Goal: Task Accomplishment & Management: Manage account settings

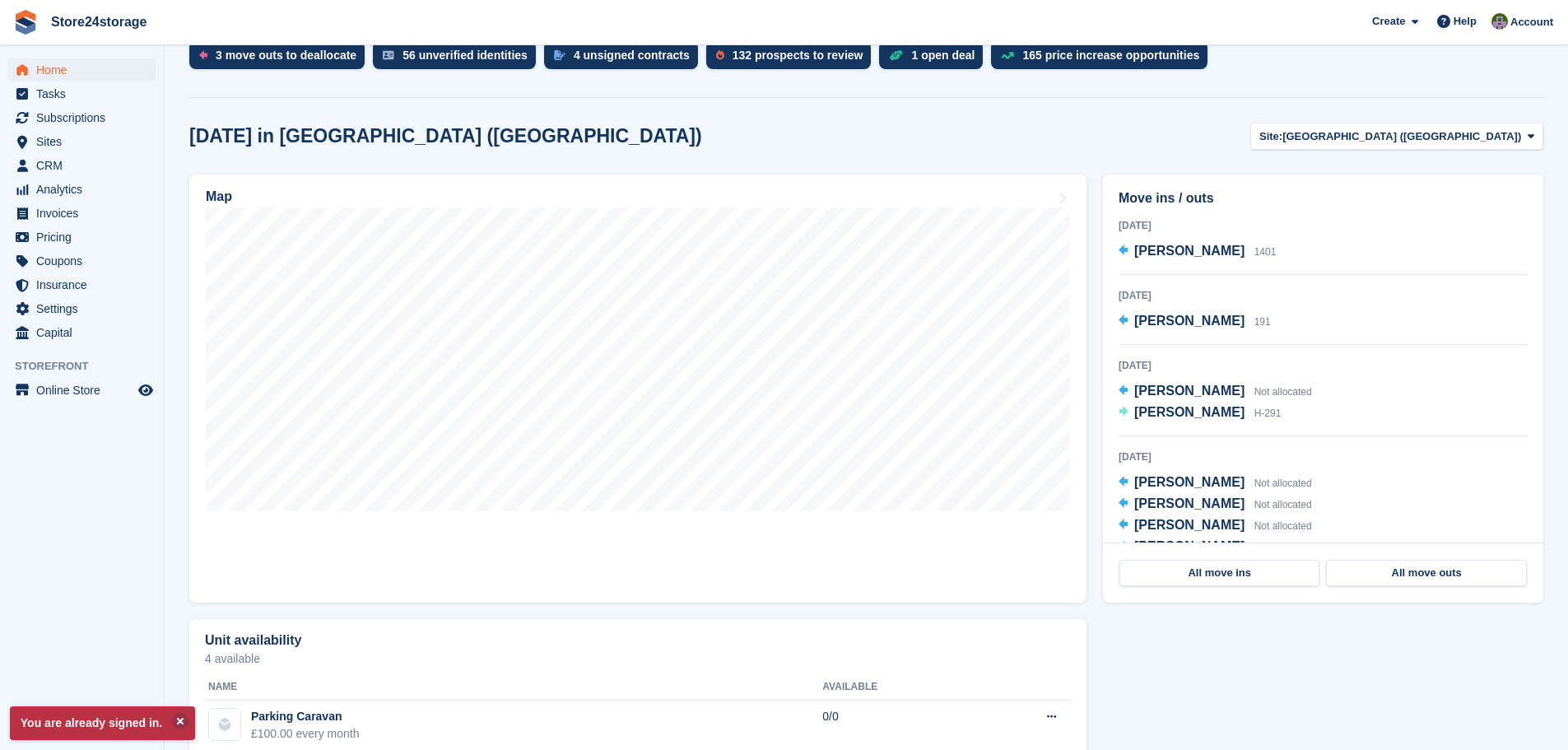
scroll to position [247, 0]
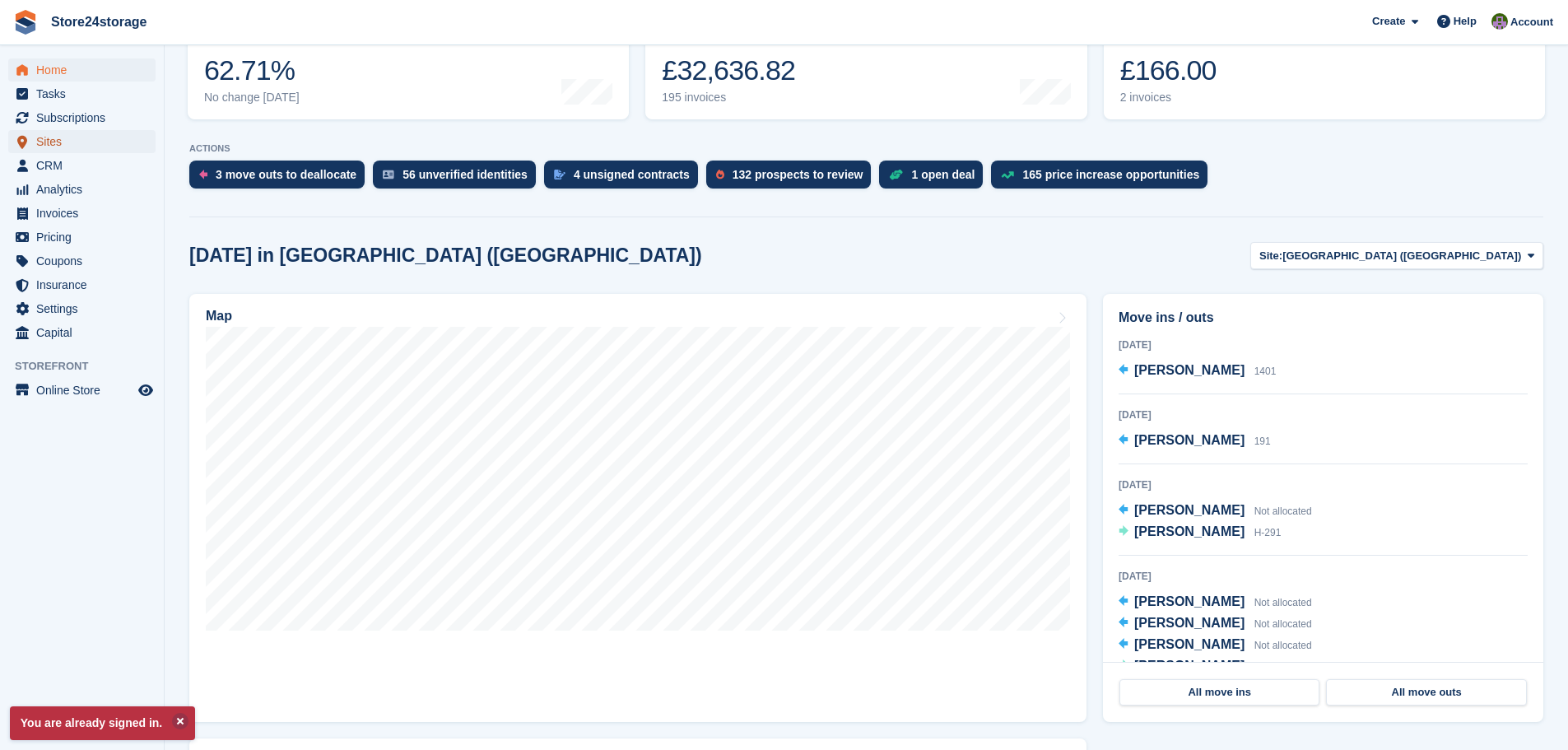
click at [72, 137] on span "Sites" at bounding box center [86, 141] width 99 height 23
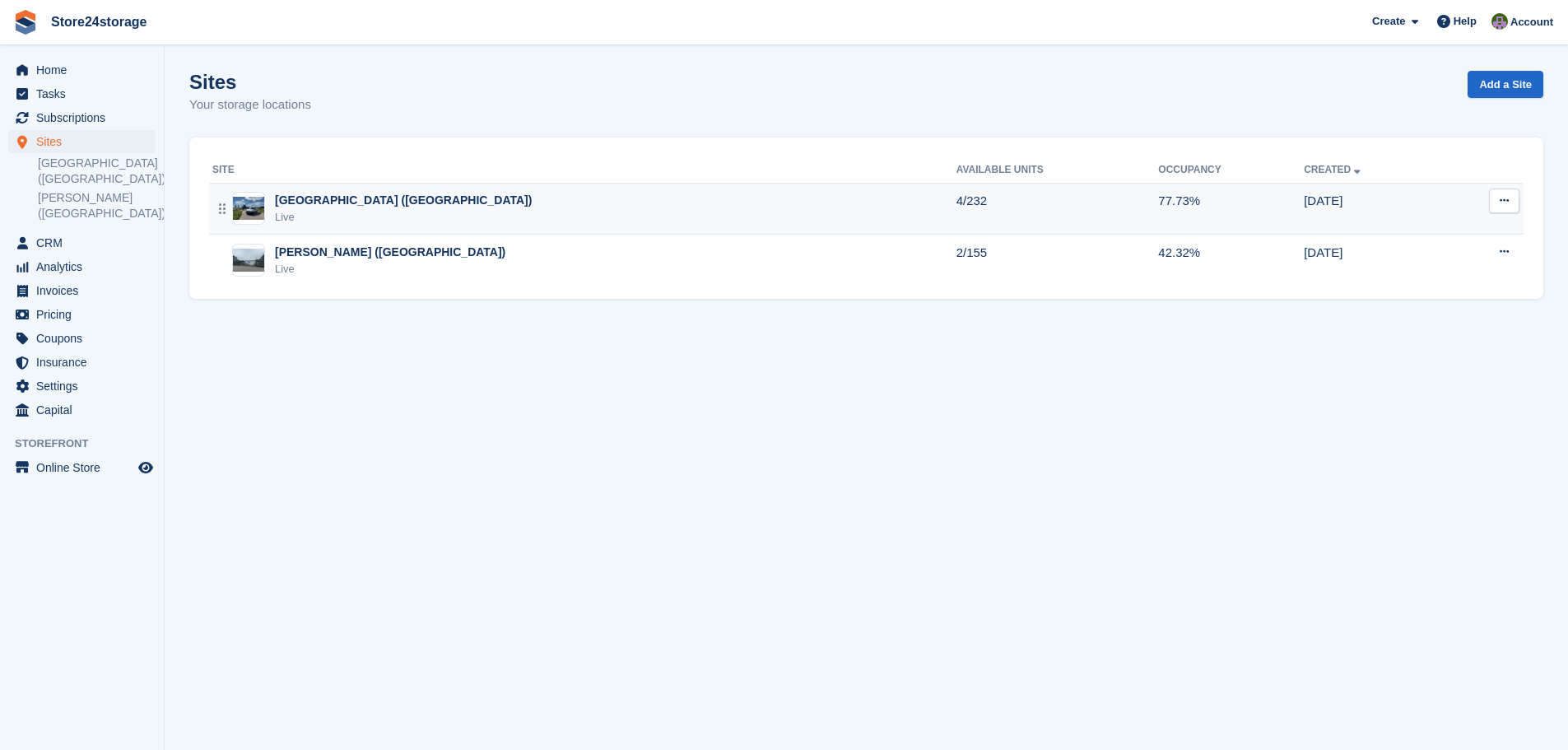
click at [585, 216] on div "Manston Airport (Kent) Live" at bounding box center [584, 208] width 744 height 34
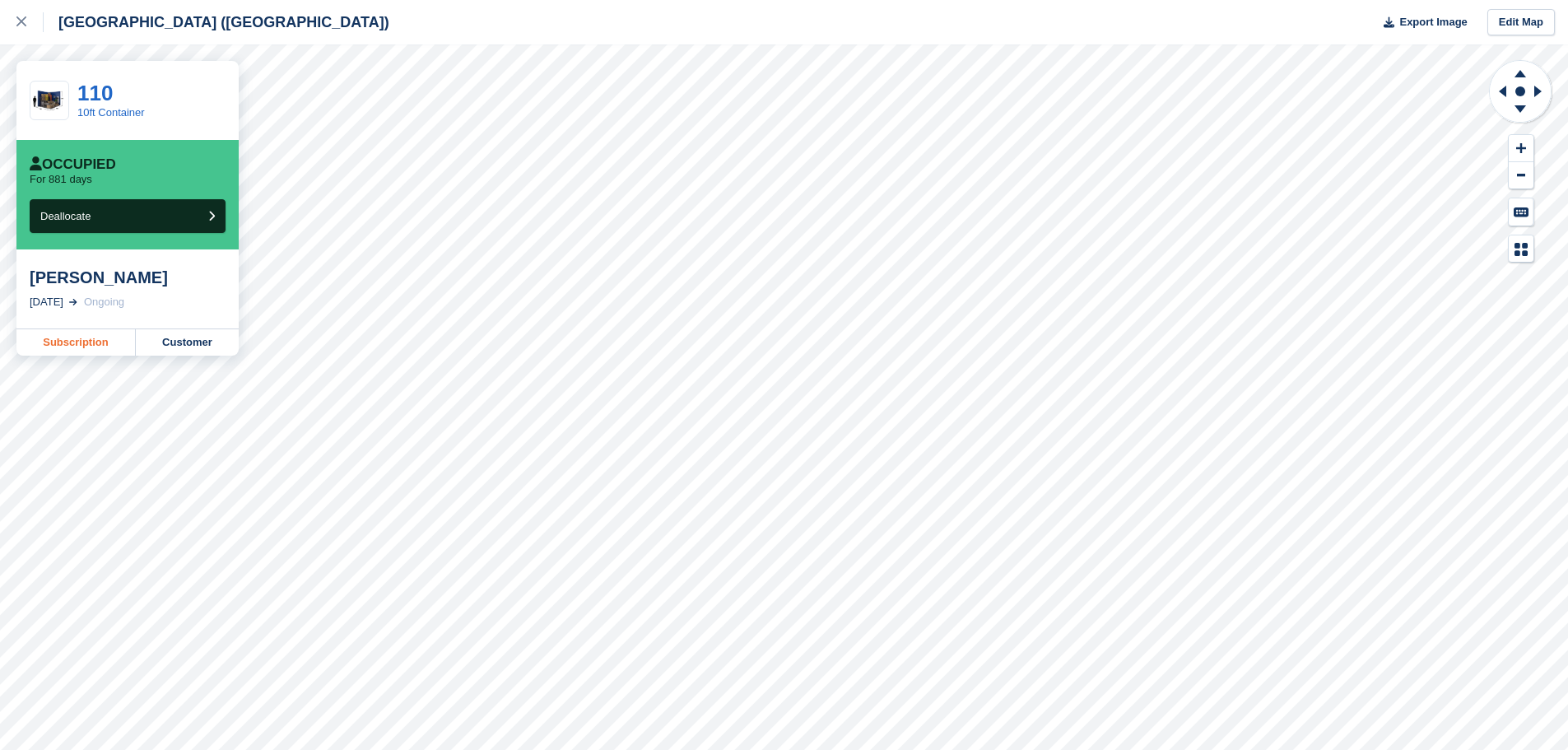
click at [67, 339] on link "Subscription" at bounding box center [76, 342] width 120 height 26
